Goal: Check status: Check status

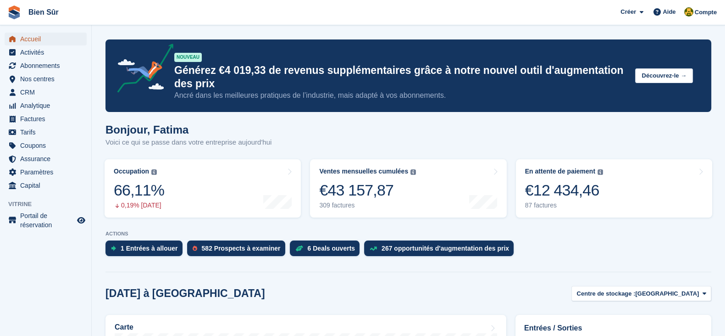
click at [41, 35] on span "Accueil" at bounding box center [47, 39] width 55 height 13
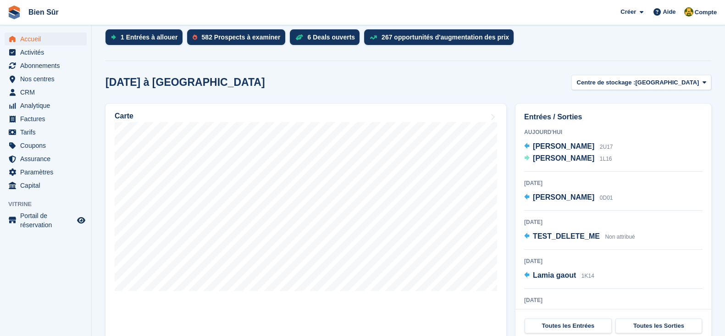
scroll to position [229, 0]
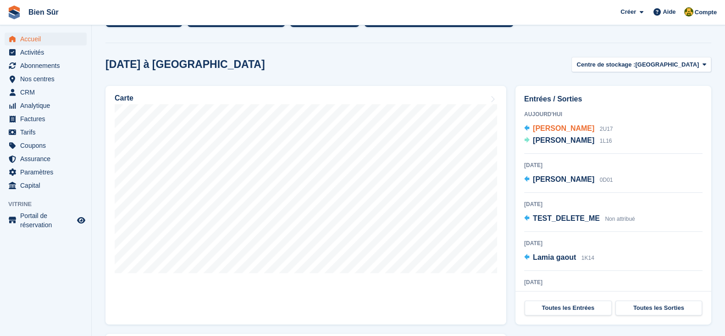
click at [563, 131] on span "[PERSON_NAME]" at bounding box center [563, 128] width 61 height 8
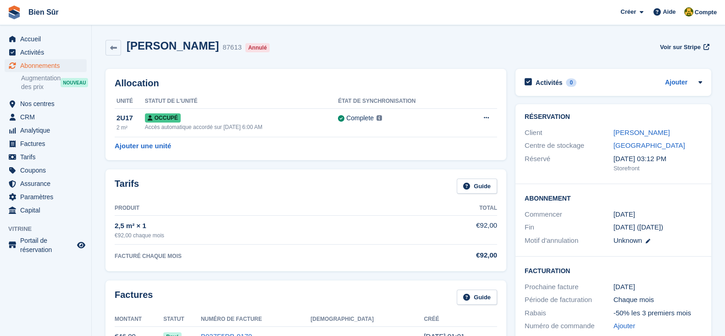
click at [174, 46] on h2 "[PERSON_NAME]" at bounding box center [173, 45] width 92 height 12
copy div "[PERSON_NAME]"
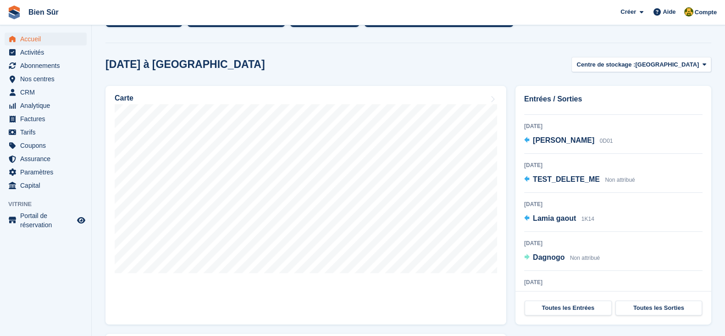
scroll to position [57, 0]
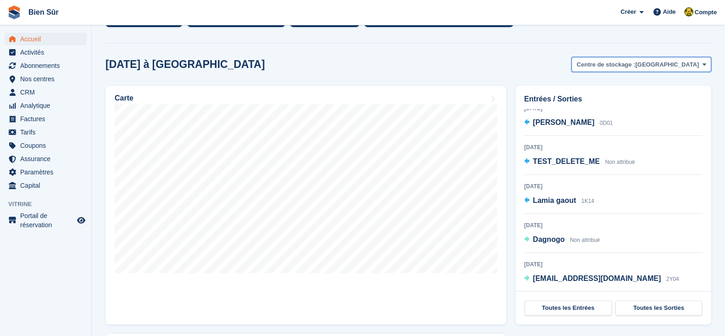
click at [613, 69] on button "Centre de stockage : Bois d'Arcy" at bounding box center [642, 64] width 140 height 15
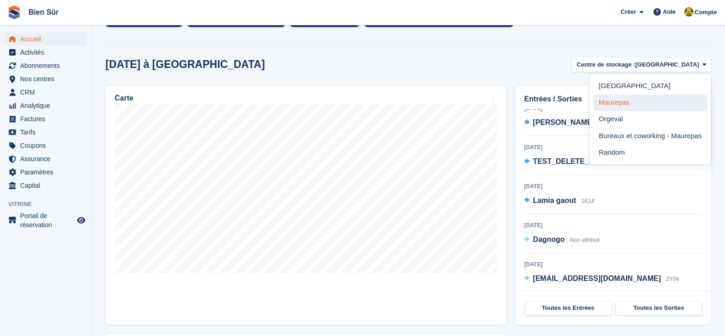
click at [614, 97] on link "Maurepas" at bounding box center [651, 103] width 114 height 17
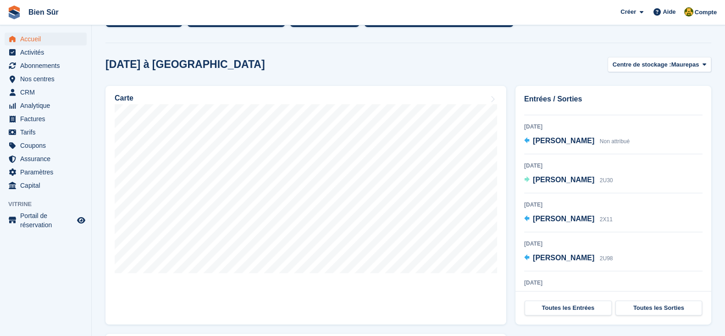
scroll to position [107, 0]
